Goal: Communication & Community: Answer question/provide support

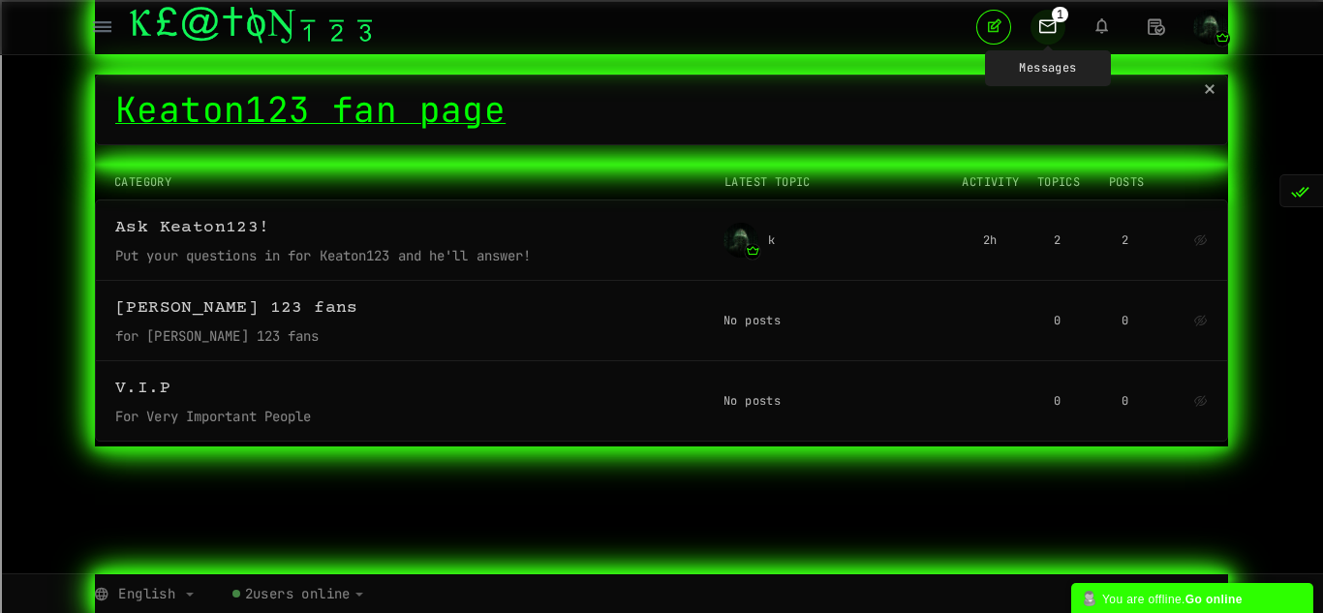
click at [1055, 42] on icon at bounding box center [1048, 26] width 35 height 33
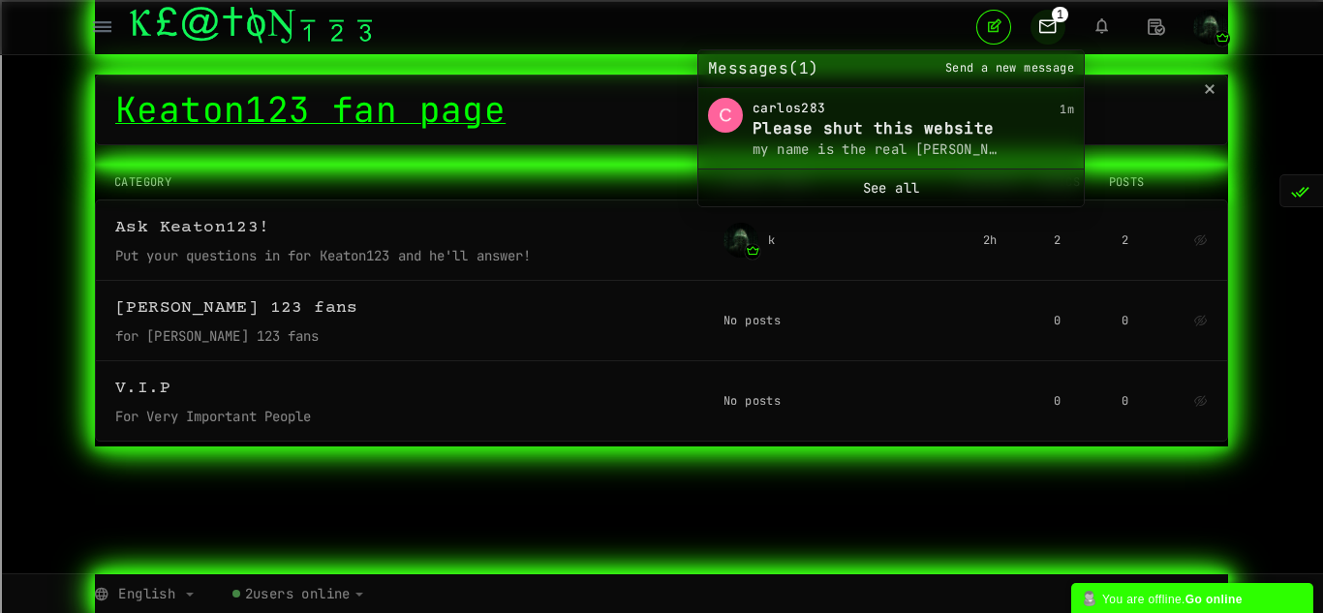
click at [921, 132] on span "Please shut this website down" at bounding box center [875, 129] width 245 height 22
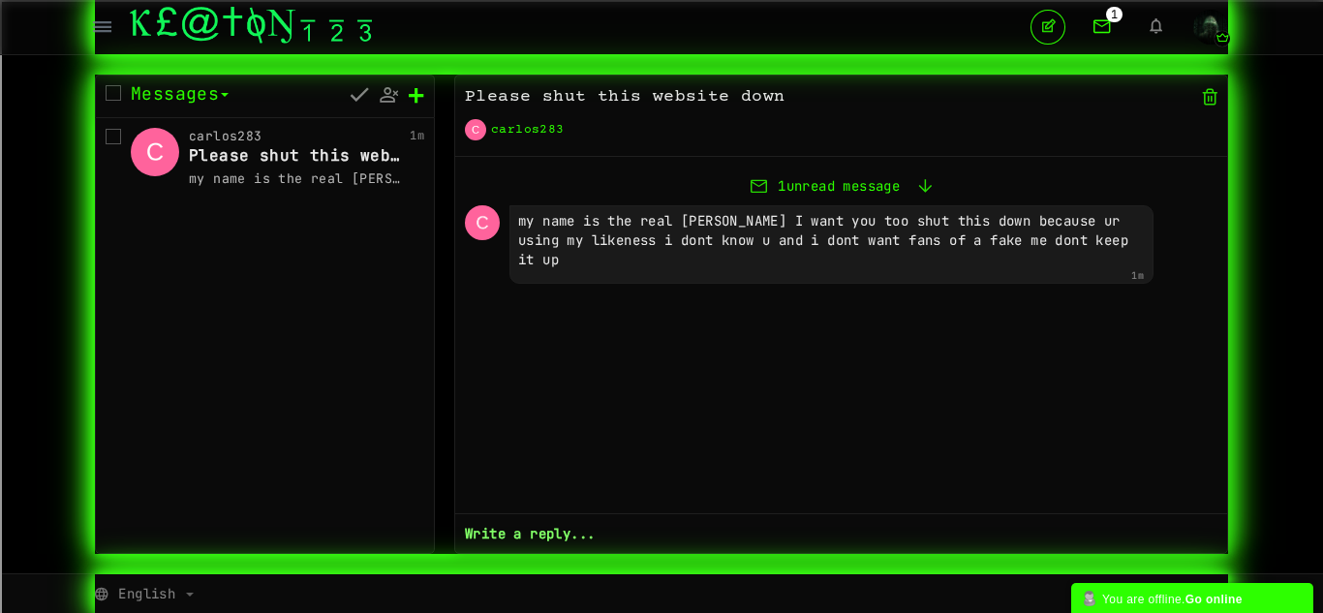
click at [560, 531] on link "Write a reply..." at bounding box center [530, 533] width 130 height 19
click at [560, 531] on icon at bounding box center [553, 524] width 15 height 20
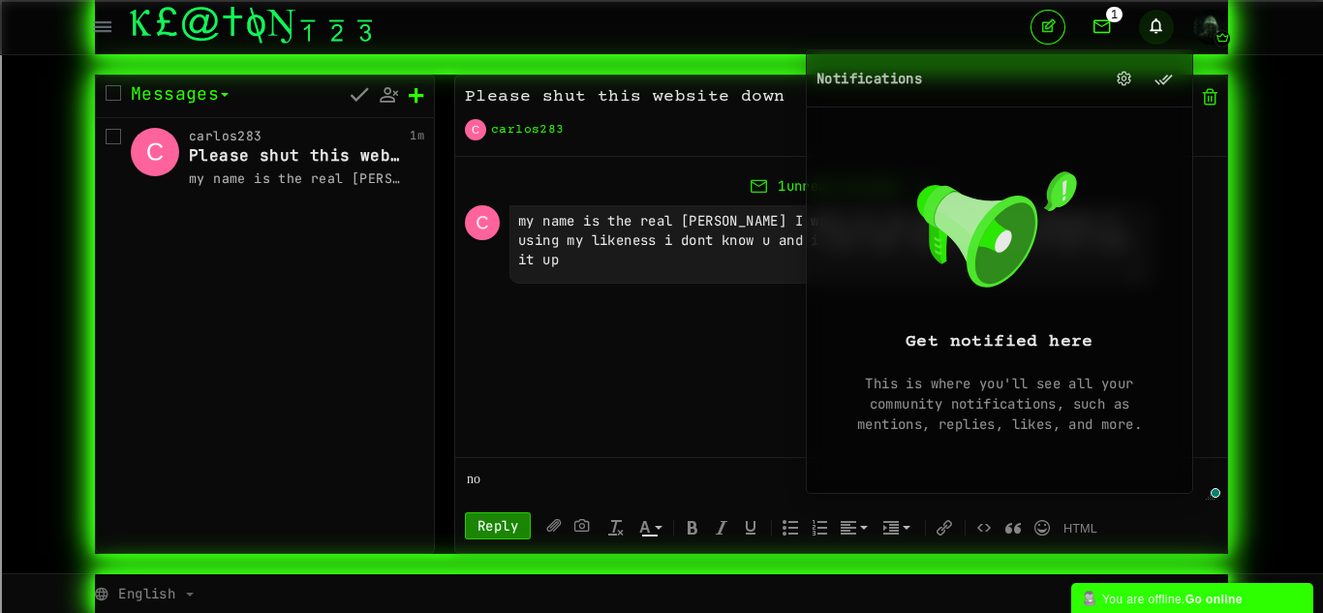
click at [477, 539] on div at bounding box center [841, 527] width 753 height 31
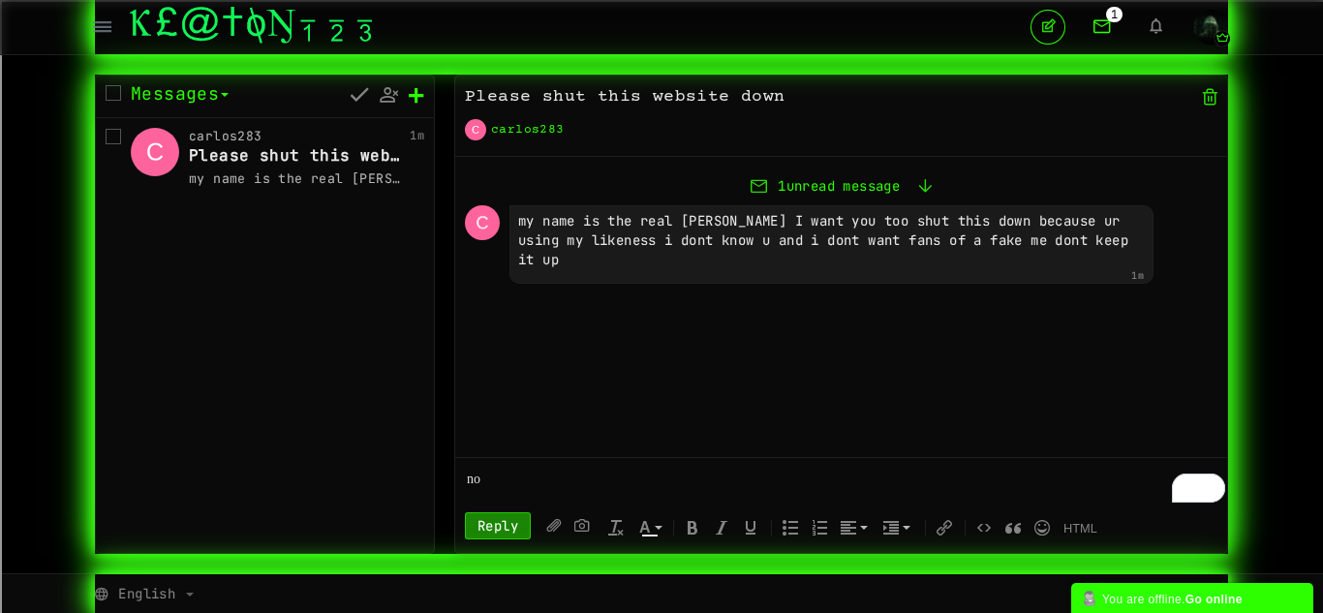
click at [498, 531] on link "reply" at bounding box center [498, 525] width 66 height 27
click at [1214, 32] on img "button" at bounding box center [1210, 27] width 35 height 35
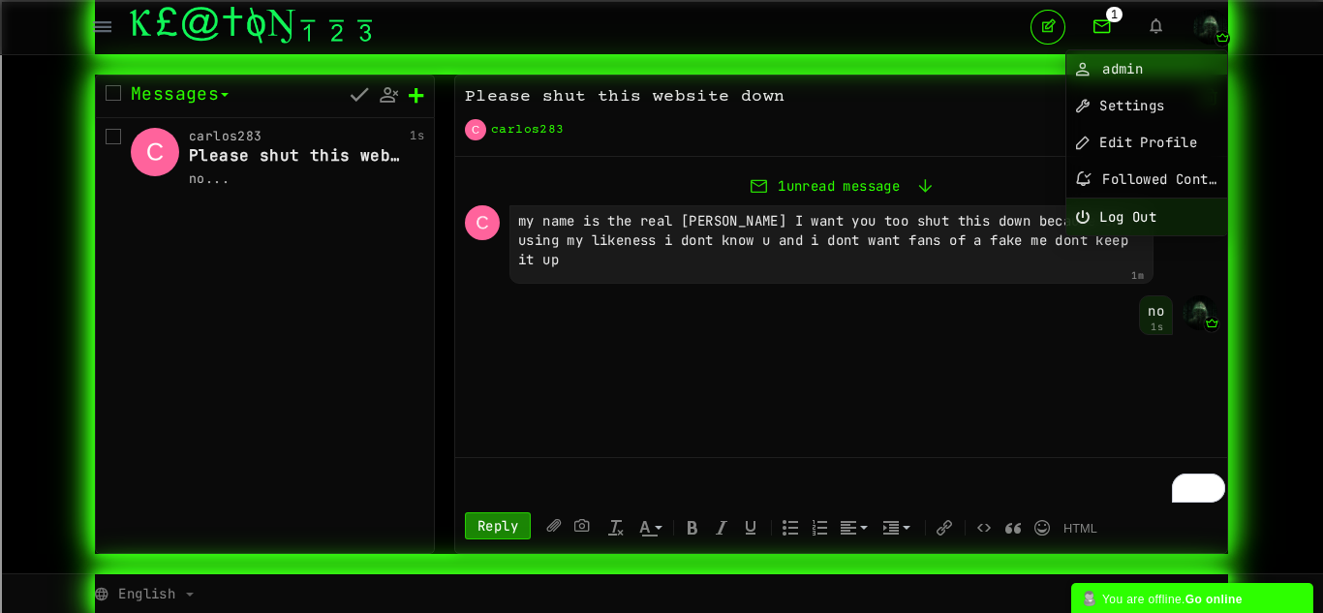
click at [1107, 230] on link "Log Out" at bounding box center [1146, 217] width 161 height 37
